Goal: Information Seeking & Learning: Learn about a topic

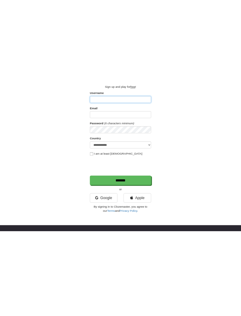
scroll to position [0, 0]
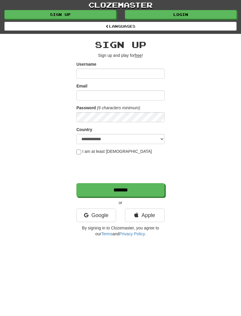
click at [185, 12] on link "Login" at bounding box center [181, 14] width 112 height 9
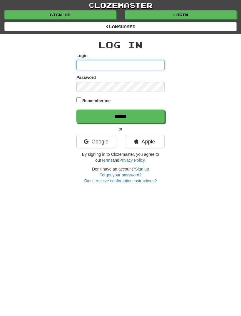
type input "**********"
click at [121, 115] on input "******" at bounding box center [120, 116] width 88 height 14
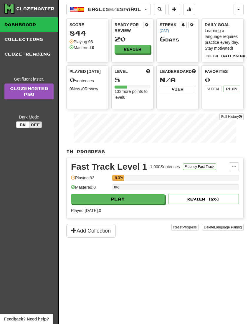
click at [131, 199] on button "Play" at bounding box center [118, 199] width 94 height 10
select select "**"
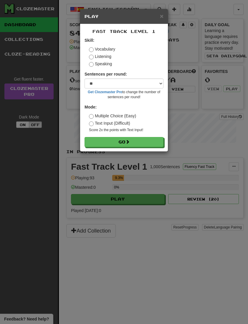
click at [145, 145] on button "Go" at bounding box center [123, 142] width 79 height 10
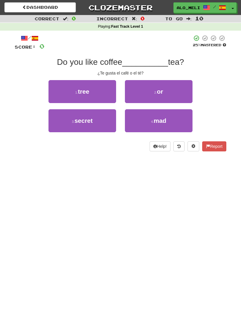
click at [168, 94] on button "2 . or" at bounding box center [159, 91] width 68 height 23
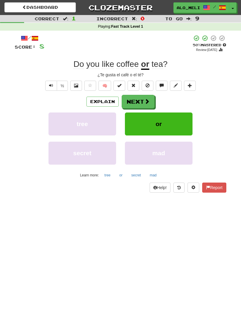
click at [136, 100] on button "Next" at bounding box center [138, 102] width 33 height 14
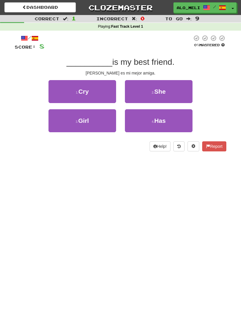
click at [151, 85] on button "2 . She" at bounding box center [159, 91] width 68 height 23
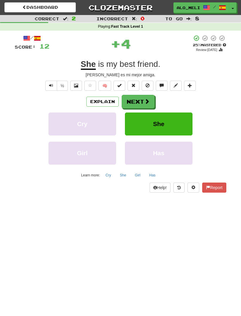
click at [133, 101] on button "Next" at bounding box center [138, 102] width 33 height 14
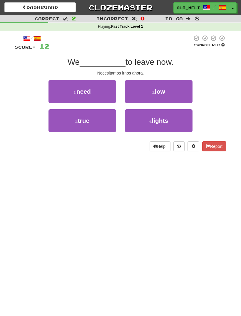
click at [70, 89] on button "1 . need" at bounding box center [83, 91] width 68 height 23
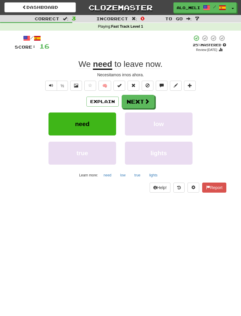
click at [138, 100] on button "Next" at bounding box center [138, 102] width 33 height 14
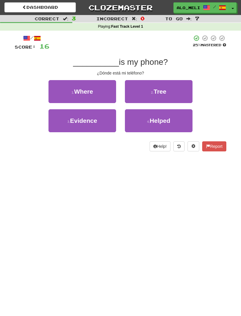
click at [85, 88] on span "Where" at bounding box center [83, 91] width 19 height 7
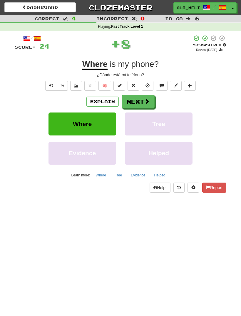
click at [135, 106] on button "Next" at bounding box center [138, 102] width 33 height 14
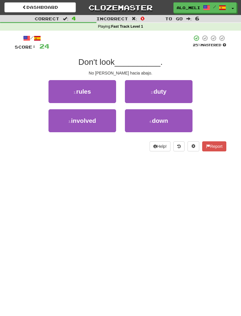
click at [144, 116] on button "4 . down" at bounding box center [159, 120] width 68 height 23
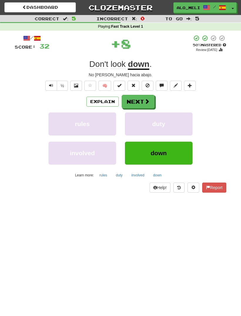
click at [136, 101] on button "Next" at bounding box center [138, 102] width 33 height 14
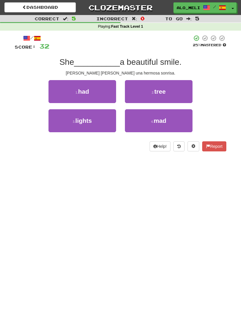
click at [83, 88] on span "had" at bounding box center [83, 91] width 11 height 7
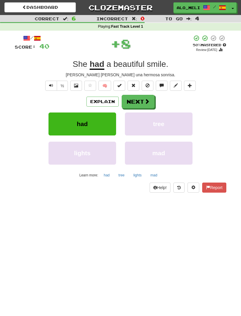
click at [134, 101] on button "Next" at bounding box center [138, 102] width 33 height 14
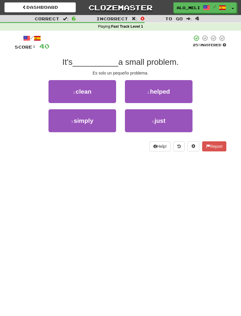
click at [79, 119] on span "simply" at bounding box center [84, 120] width 20 height 7
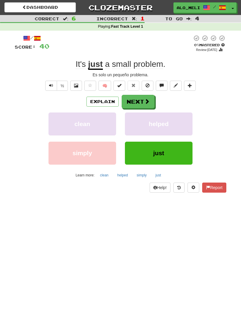
click at [144, 102] on span at bounding box center [146, 101] width 5 height 5
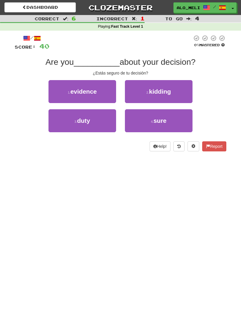
click at [168, 122] on button "4 . sure" at bounding box center [159, 120] width 68 height 23
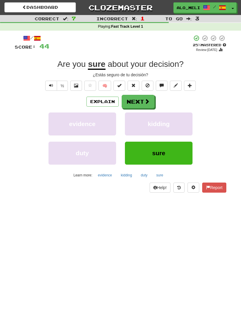
click at [137, 100] on button "Next" at bounding box center [138, 102] width 33 height 14
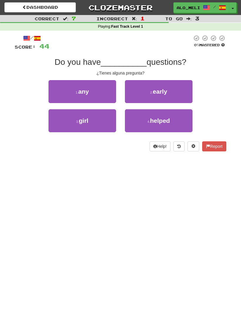
click at [101, 87] on button "1 . any" at bounding box center [83, 91] width 68 height 23
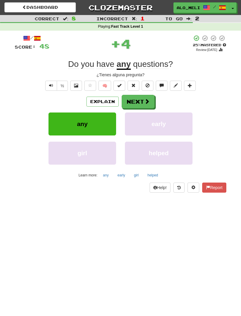
click at [134, 100] on button "Next" at bounding box center [138, 102] width 33 height 14
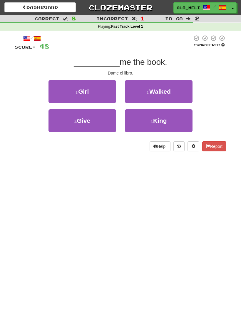
click at [85, 119] on span "Give" at bounding box center [84, 120] width 14 height 7
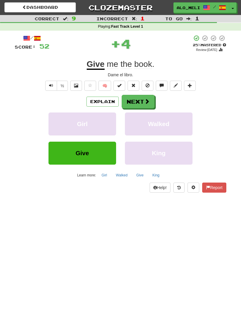
click at [141, 107] on button "Next" at bounding box center [138, 102] width 33 height 14
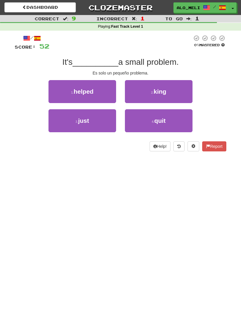
click at [84, 114] on button "3 . just" at bounding box center [83, 120] width 68 height 23
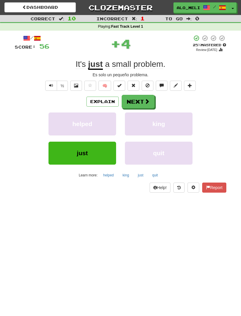
click at [138, 98] on button "Next" at bounding box center [138, 102] width 33 height 14
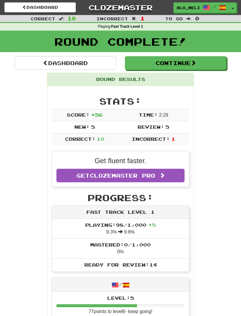
click at [149, 62] on button "Continue" at bounding box center [175, 63] width 101 height 14
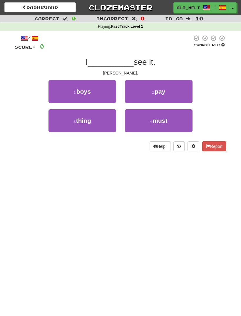
click at [170, 192] on div "Dashboard Clozemaster Alo_Meli-31 / Toggle Dropdown Dashboard Leaderboard Activ…" at bounding box center [120, 158] width 241 height 316
click at [80, 115] on button "3 . thing" at bounding box center [83, 120] width 68 height 23
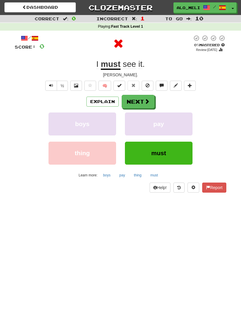
click at [140, 106] on button "Next" at bounding box center [138, 102] width 33 height 14
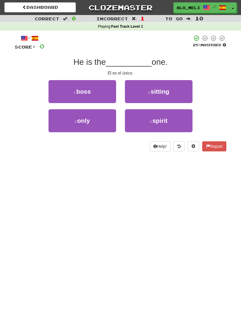
click at [91, 114] on button "3 . only" at bounding box center [83, 120] width 68 height 23
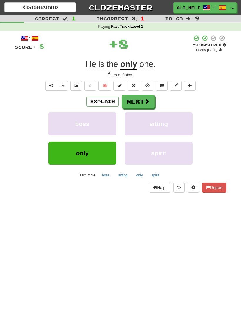
click at [137, 103] on button "Next" at bounding box center [138, 102] width 33 height 14
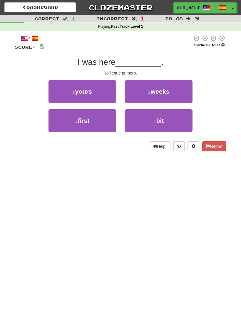
click at [83, 117] on span "first" at bounding box center [84, 120] width 12 height 7
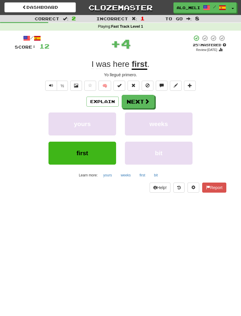
click at [138, 103] on button "Next" at bounding box center [138, 102] width 33 height 14
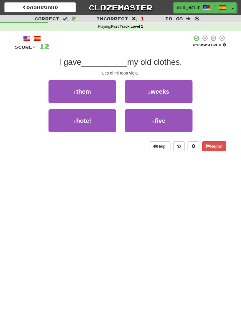
click at [86, 88] on span "them" at bounding box center [83, 91] width 15 height 7
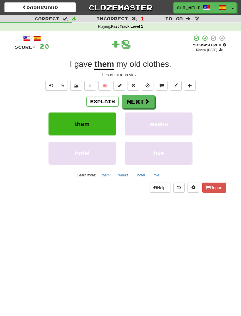
click at [137, 105] on button "Next" at bounding box center [138, 102] width 33 height 14
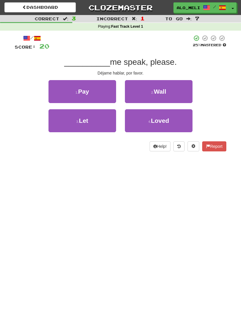
click at [87, 124] on button "3 . Let" at bounding box center [83, 120] width 68 height 23
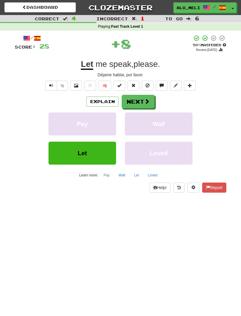
click at [134, 101] on button "Next" at bounding box center [138, 102] width 33 height 14
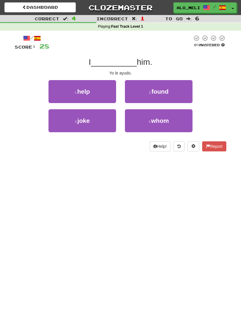
click at [80, 91] on span "help" at bounding box center [83, 91] width 13 height 7
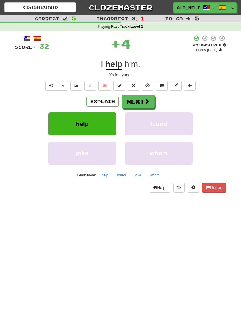
click at [144, 105] on button "Next" at bounding box center [138, 102] width 33 height 14
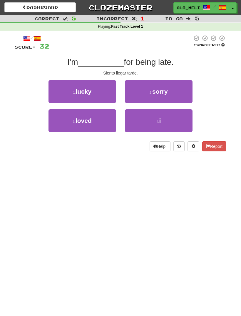
click at [155, 92] on span "sorry" at bounding box center [160, 91] width 16 height 7
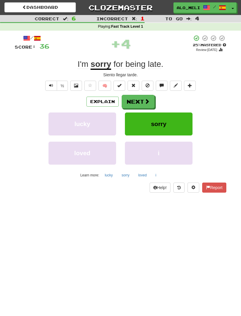
click at [139, 103] on button "Next" at bounding box center [138, 102] width 33 height 14
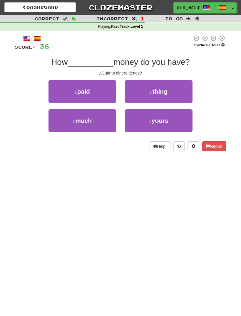
click at [82, 124] on button "3 . much" at bounding box center [83, 120] width 68 height 23
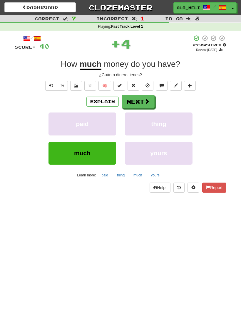
click at [140, 99] on button "Next" at bounding box center [138, 102] width 33 height 14
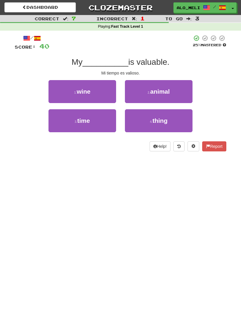
click at [74, 121] on button "3 . time" at bounding box center [83, 120] width 68 height 23
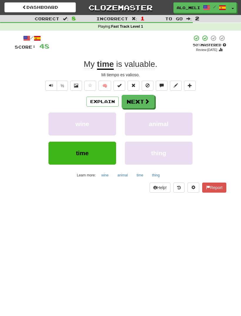
click at [140, 100] on button "Next" at bounding box center [138, 102] width 33 height 14
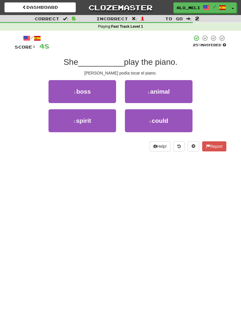
click at [156, 117] on span "could" at bounding box center [160, 120] width 16 height 7
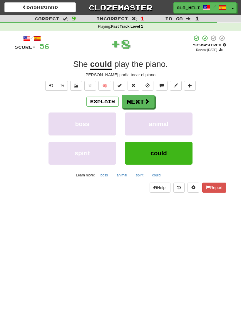
click at [141, 99] on button "Next" at bounding box center [138, 102] width 33 height 14
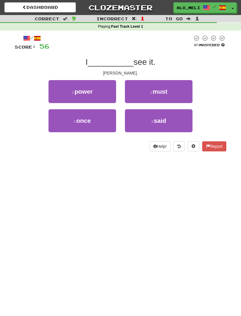
click at [167, 91] on span "must" at bounding box center [160, 91] width 15 height 7
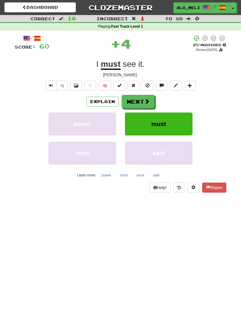
click at [136, 99] on button "Next" at bounding box center [138, 102] width 33 height 14
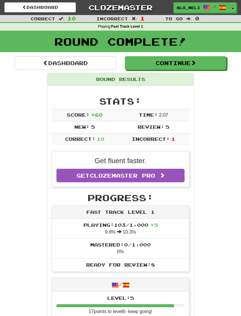
click at [205, 66] on button "Continue" at bounding box center [175, 63] width 101 height 14
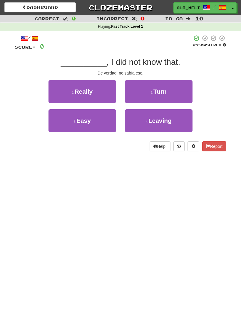
click at [81, 94] on span "Really" at bounding box center [83, 91] width 18 height 7
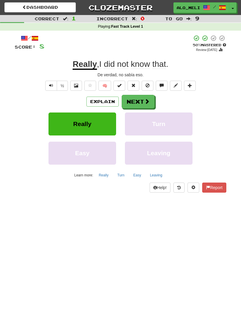
click at [133, 99] on button "Next" at bounding box center [138, 102] width 33 height 14
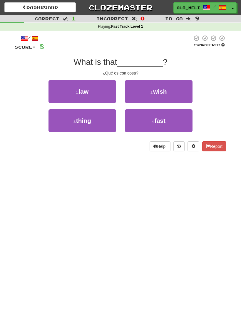
click at [95, 117] on button "3 . thing" at bounding box center [83, 120] width 68 height 23
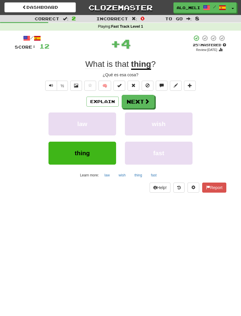
click at [134, 99] on button "Next" at bounding box center [138, 102] width 33 height 14
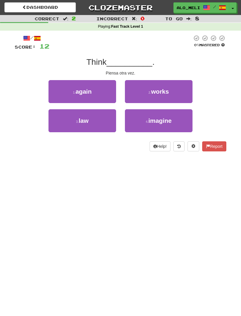
click at [81, 86] on button "1 . again" at bounding box center [83, 91] width 68 height 23
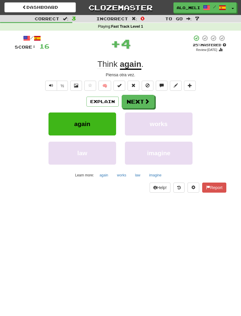
click at [136, 95] on button "Next" at bounding box center [138, 102] width 33 height 14
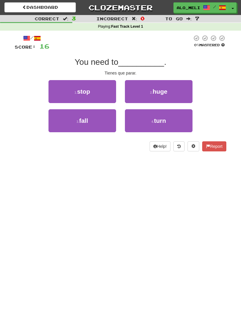
click at [92, 92] on button "1 . stop" at bounding box center [83, 91] width 68 height 23
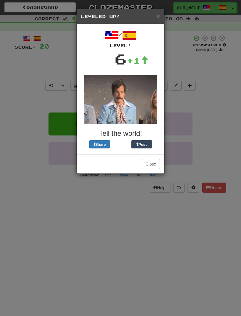
click at [157, 16] on span "×" at bounding box center [158, 16] width 4 height 7
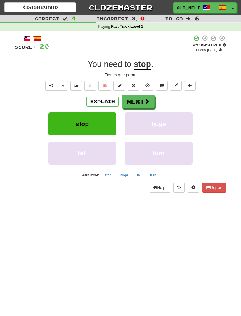
click at [134, 102] on button "Next" at bounding box center [138, 102] width 33 height 14
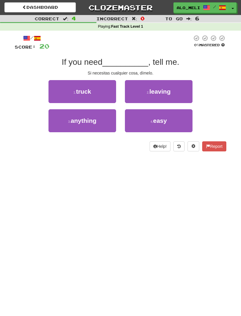
click at [89, 120] on span "anything" at bounding box center [84, 120] width 26 height 7
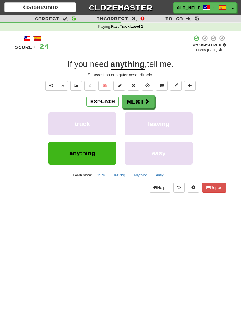
click at [134, 101] on button "Next" at bounding box center [138, 102] width 33 height 14
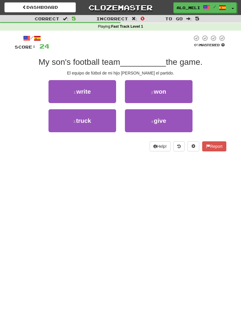
click at [169, 123] on button "4 . give" at bounding box center [159, 120] width 68 height 23
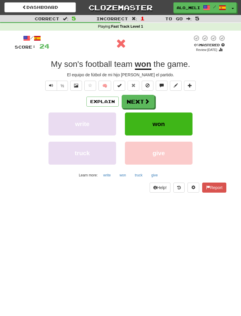
click at [142, 103] on button "Next" at bounding box center [138, 102] width 33 height 14
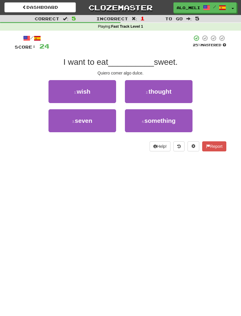
click at [170, 118] on span "something" at bounding box center [159, 120] width 31 height 7
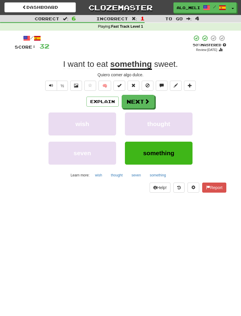
click at [139, 102] on button "Next" at bounding box center [138, 102] width 33 height 14
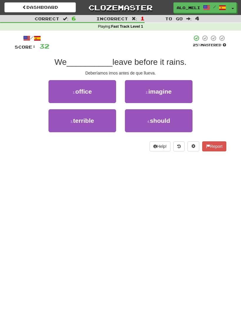
click at [151, 122] on span "should" at bounding box center [160, 120] width 20 height 7
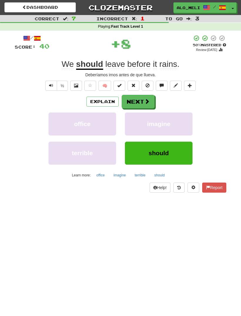
click at [143, 103] on button "Next" at bounding box center [138, 102] width 33 height 14
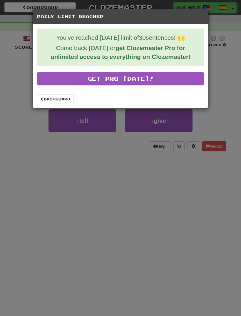
click at [54, 100] on link "Dashboard" at bounding box center [55, 98] width 36 height 9
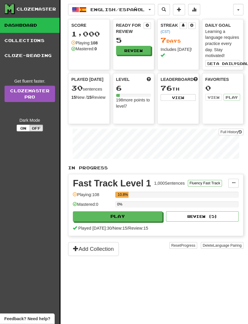
scroll to position [1, 0]
